Goal: Find specific page/section

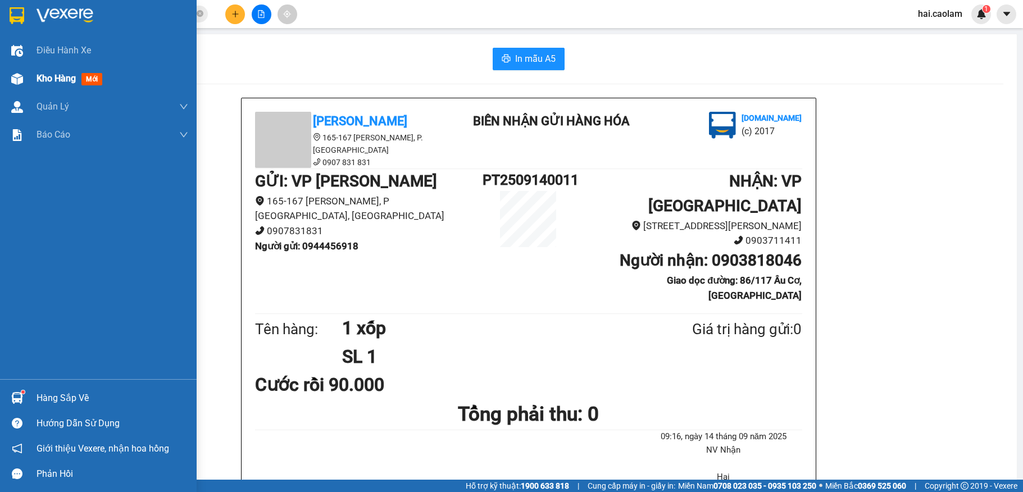
drag, startPoint x: 0, startPoint y: 0, endPoint x: 71, endPoint y: 69, distance: 98.6
click at [16, 84] on img at bounding box center [17, 79] width 12 height 12
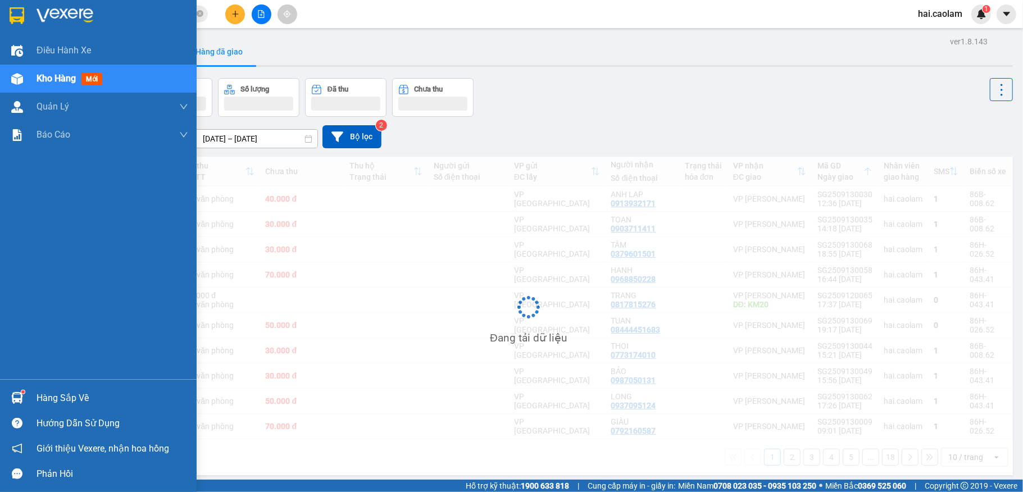
click at [76, 68] on div "Kho hàng mới" at bounding box center [113, 79] width 152 height 28
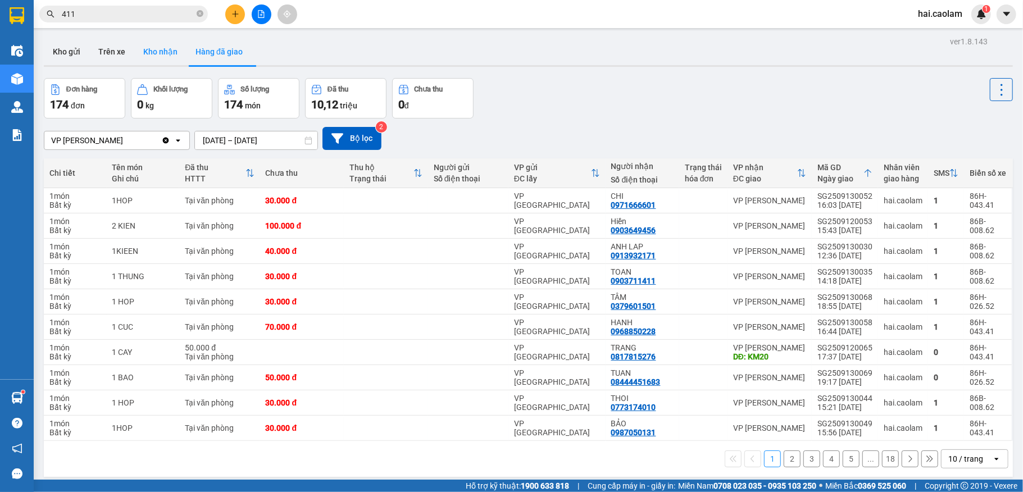
click at [174, 59] on button "Kho nhận" at bounding box center [160, 51] width 52 height 27
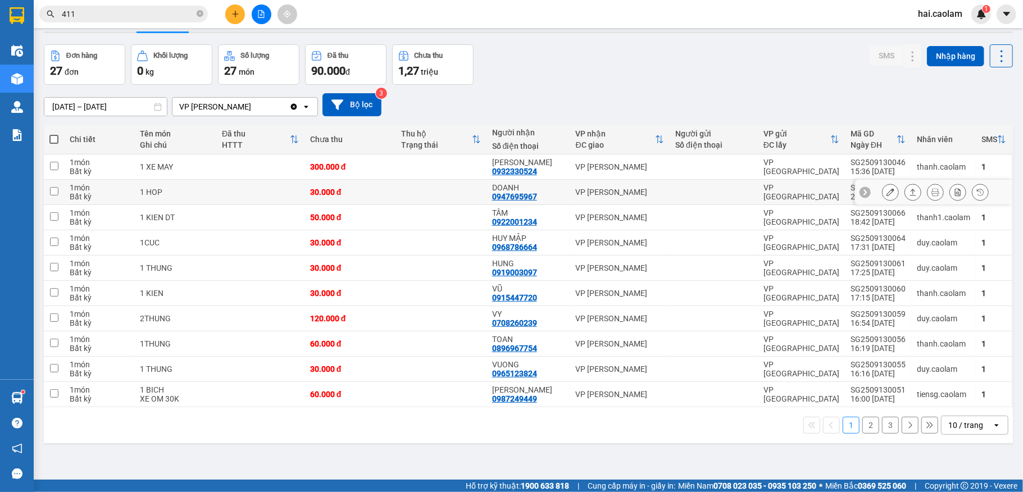
scroll to position [52, 0]
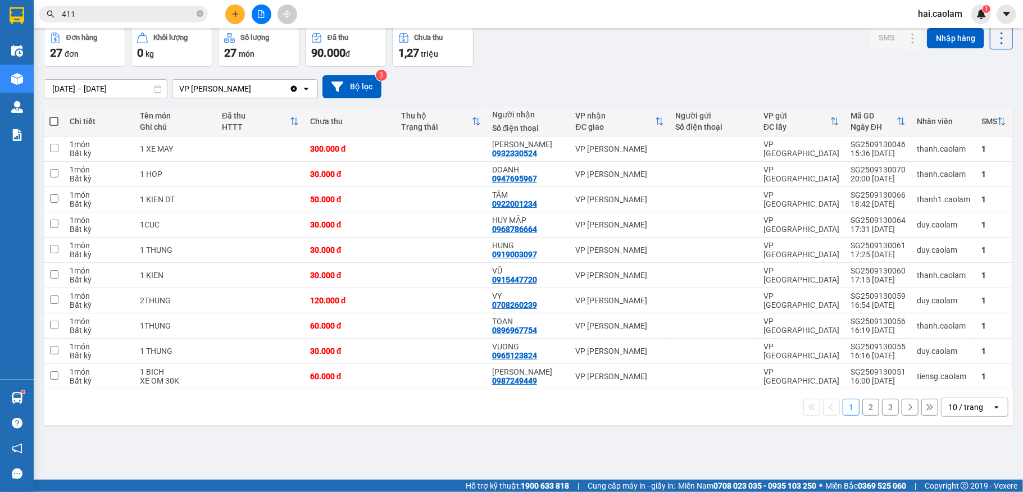
click at [972, 411] on div "10 / trang" at bounding box center [967, 407] width 51 height 18
click at [963, 383] on span "100 / trang" at bounding box center [957, 385] width 40 height 11
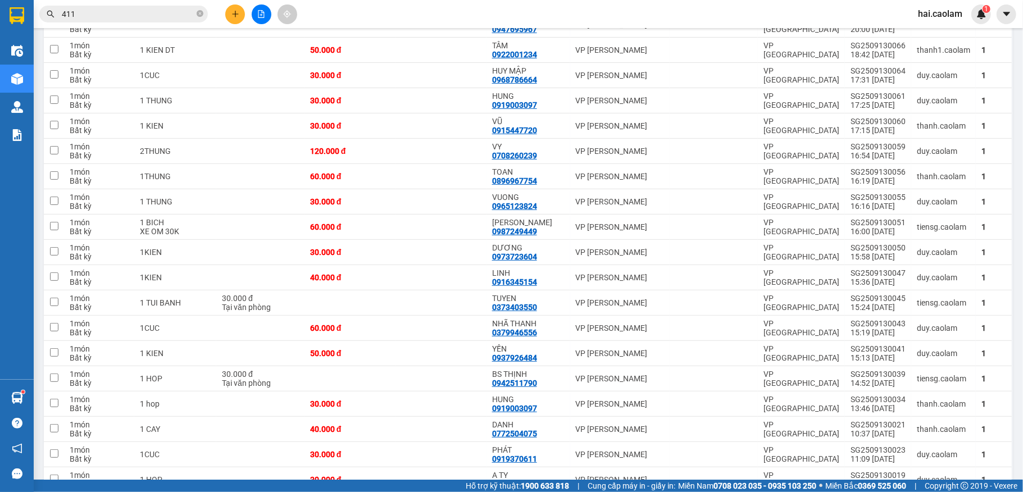
scroll to position [351, 0]
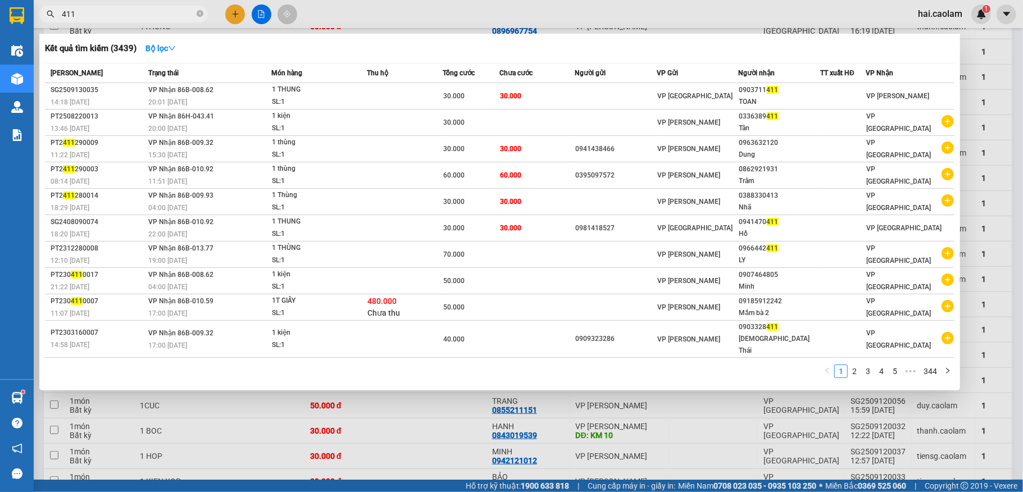
click at [146, 12] on input "411" at bounding box center [128, 14] width 133 height 12
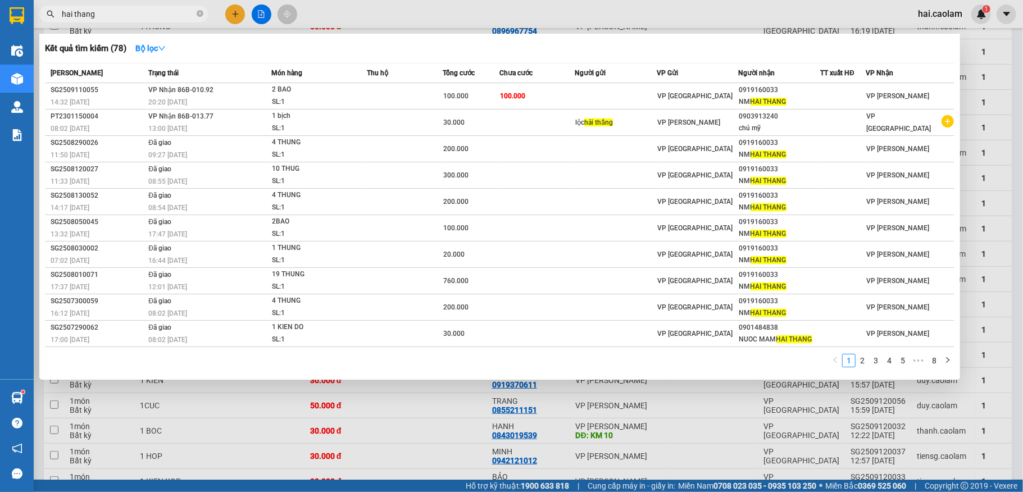
type input "hai thang"
click at [1000, 56] on div at bounding box center [511, 246] width 1023 height 492
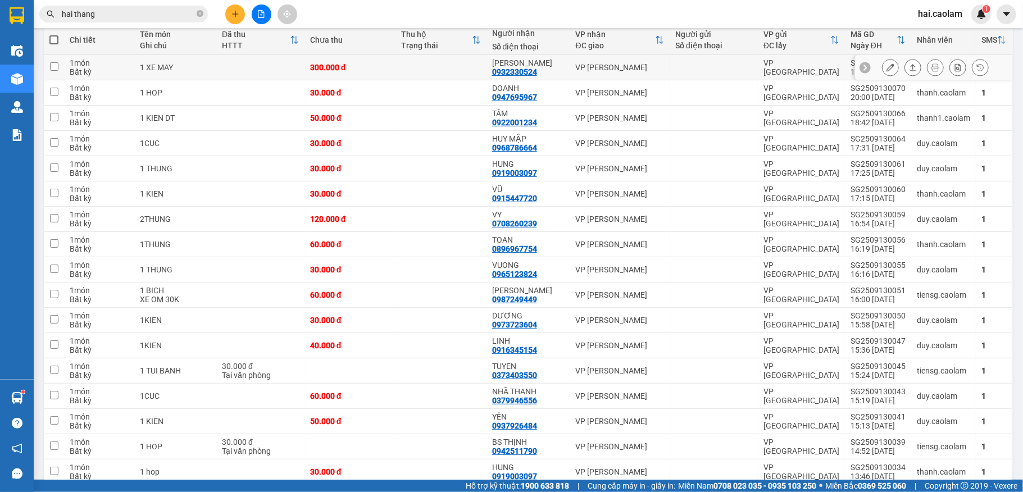
scroll to position [0, 0]
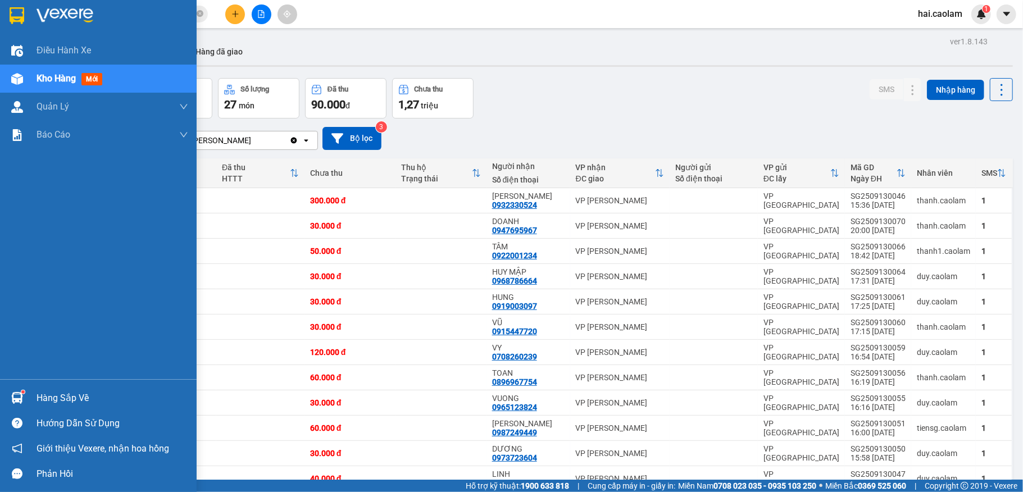
click at [19, 16] on img at bounding box center [17, 15] width 15 height 17
